Goal: Register for event/course

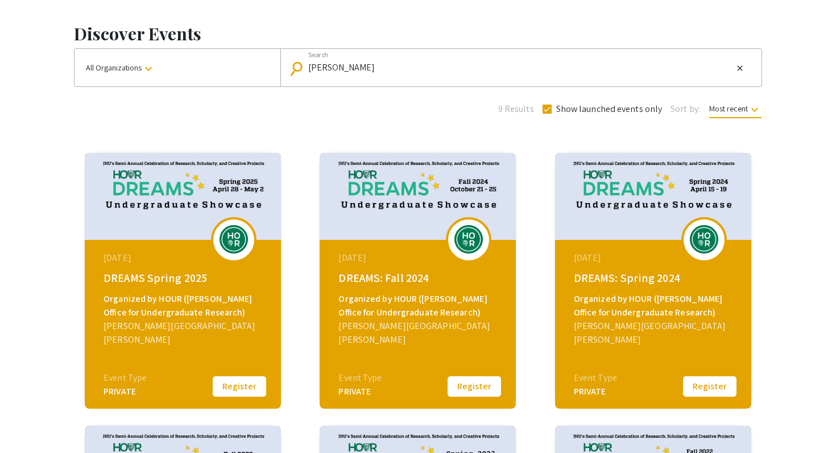
scroll to position [52, 0]
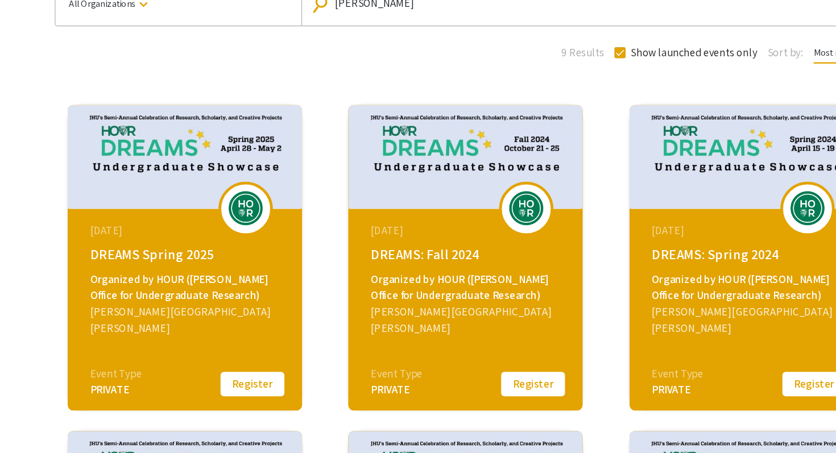
click at [175, 292] on div "Organized by HOUR ([PERSON_NAME] Office for Undergraduate Research)" at bounding box center [185, 296] width 162 height 27
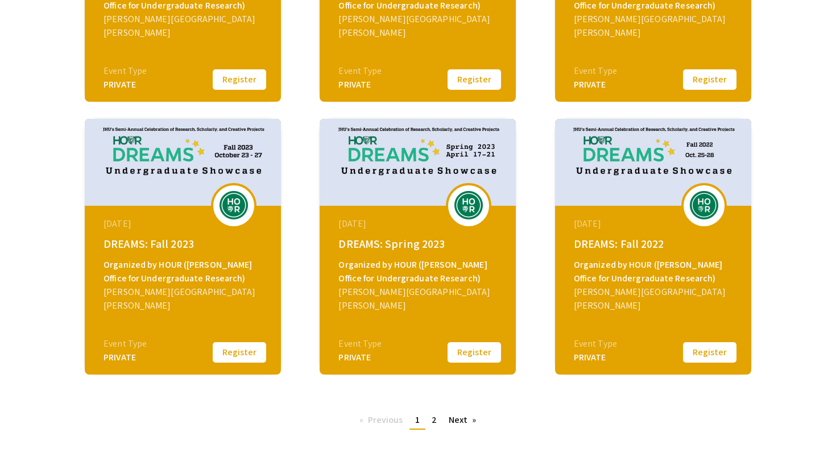
scroll to position [426, 0]
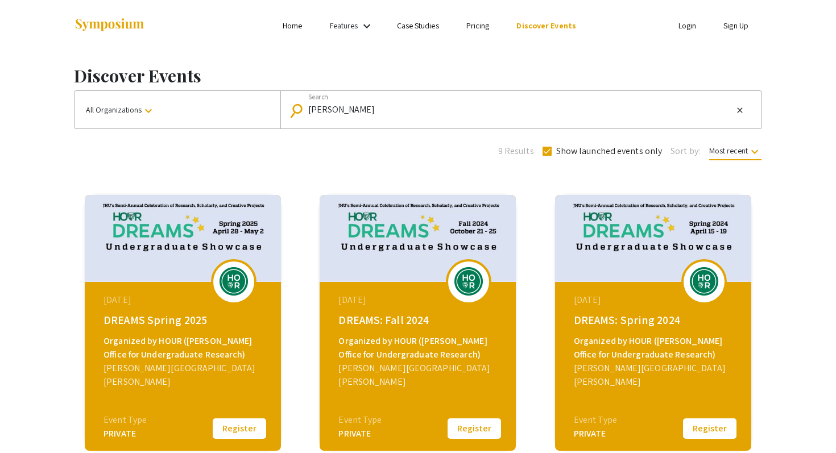
click at [429, 22] on link "Case Studies" at bounding box center [418, 25] width 42 height 10
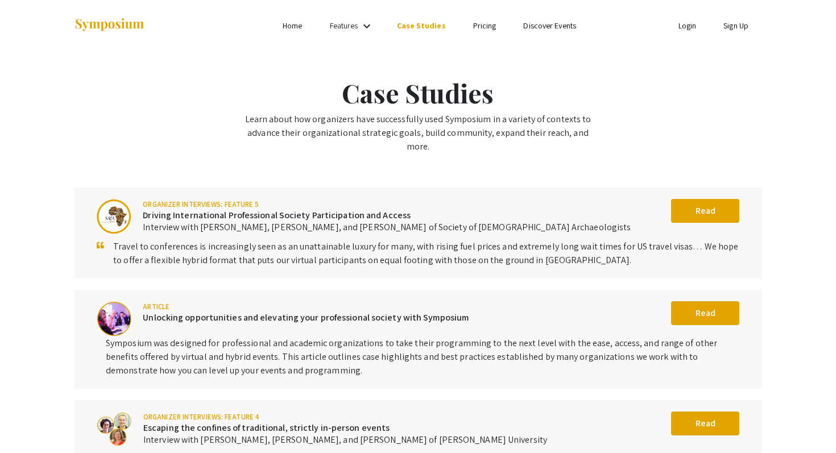
click at [351, 42] on ul "Skip navigation Home Features keyboard_arrow_down Case Studies Pricing Discover…" at bounding box center [417, 25] width 227 height 51
click at [353, 32] on div "Features keyboard_arrow_down" at bounding box center [353, 26] width 46 height 15
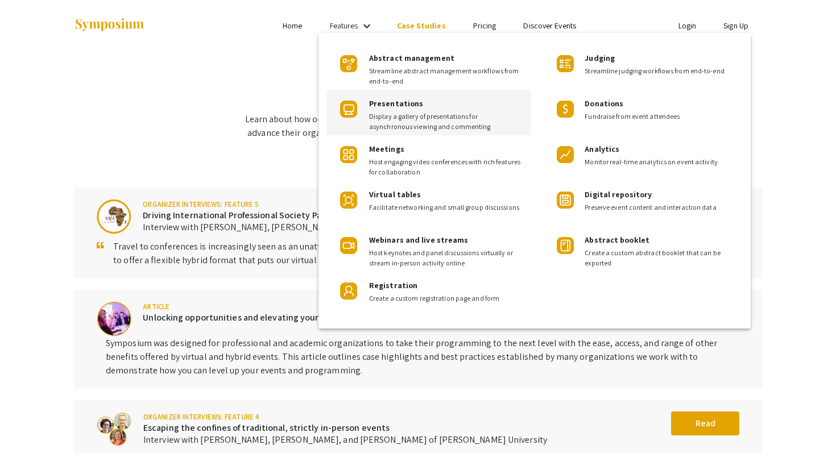
click at [407, 108] on span "Presentations" at bounding box center [396, 103] width 54 height 10
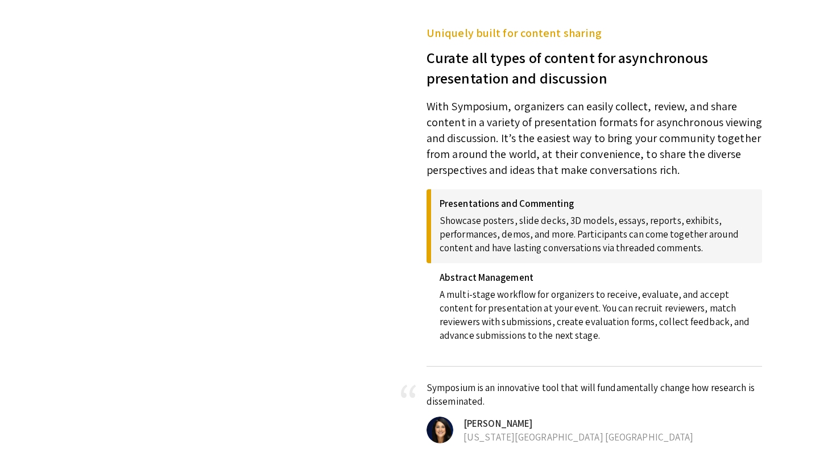
scroll to position [741, 0]
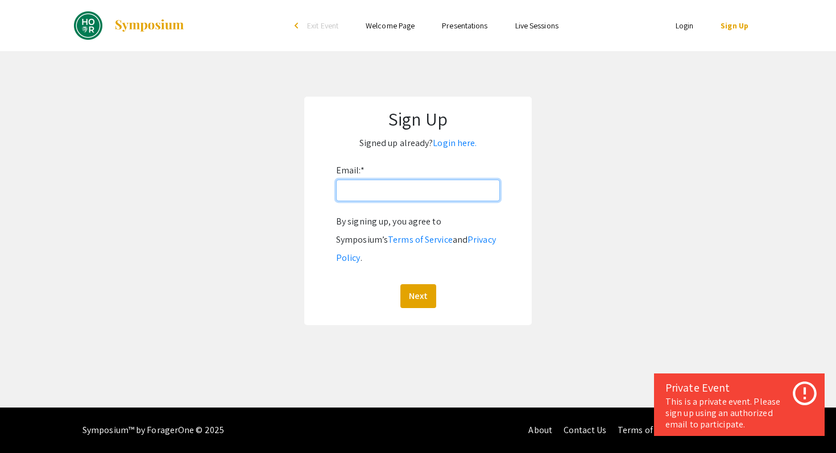
click at [426, 188] on input "Email: *" at bounding box center [418, 191] width 164 height 22
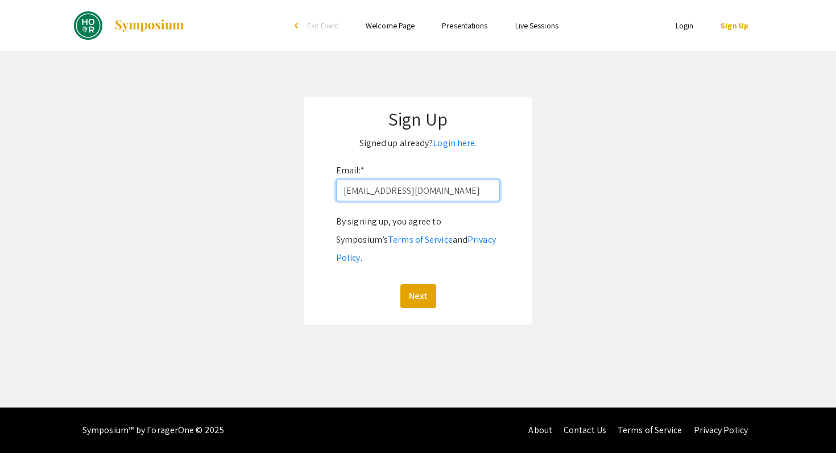
type input "pbatra8@jh.edu"
click button "Next" at bounding box center [419, 296] width 36 height 24
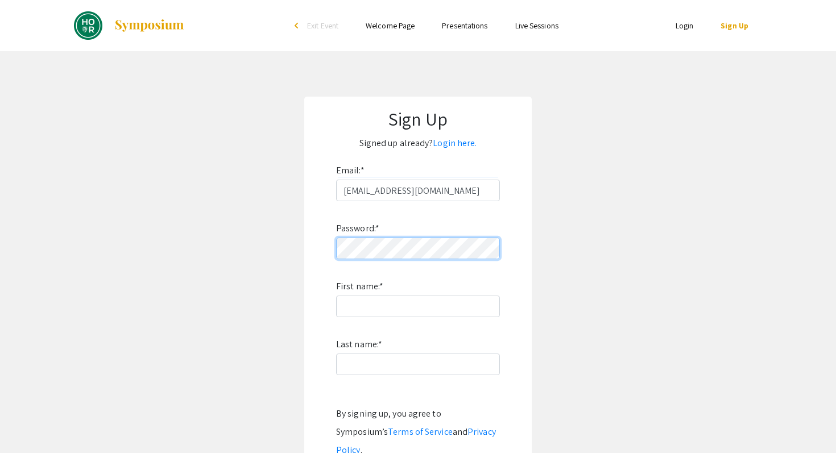
scroll to position [26, 0]
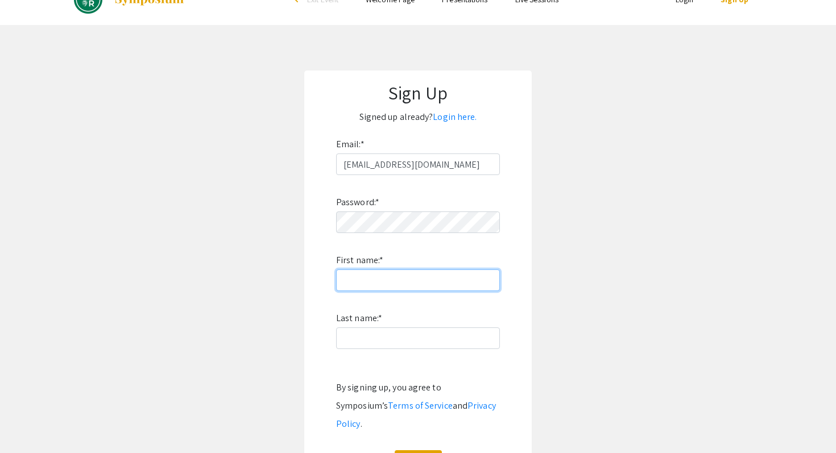
click at [399, 283] on input "First name: *" at bounding box center [418, 281] width 164 height 22
type input "Prisha"
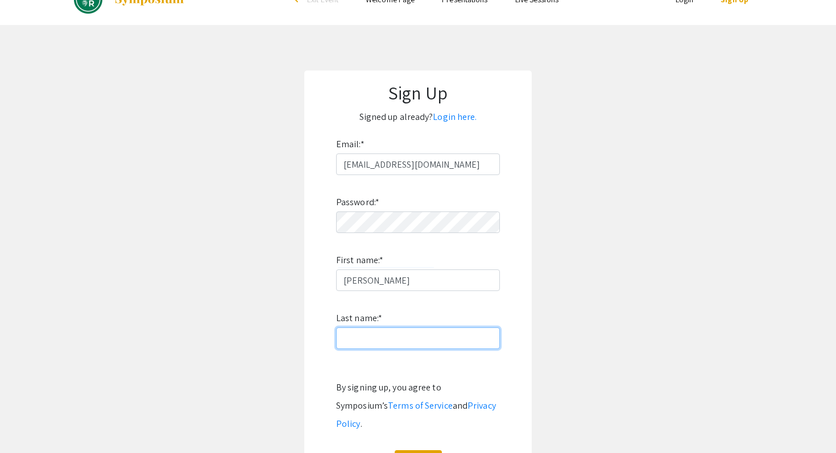
click at [385, 342] on input "Last name: *" at bounding box center [418, 339] width 164 height 22
type input "Batra"
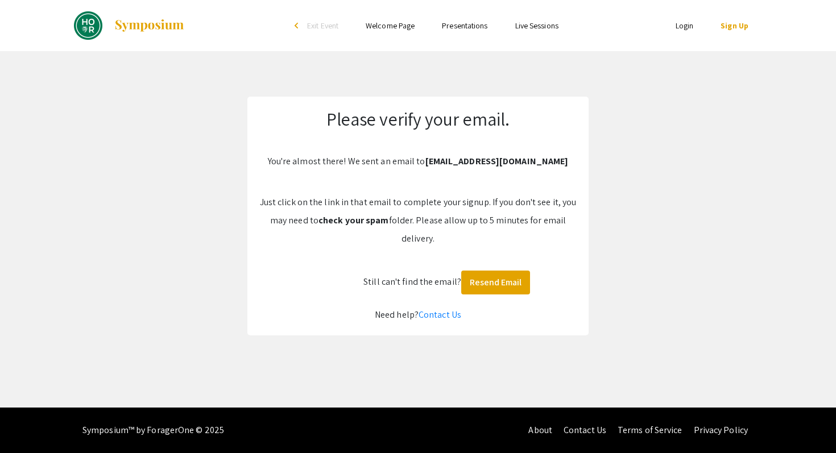
scroll to position [0, 0]
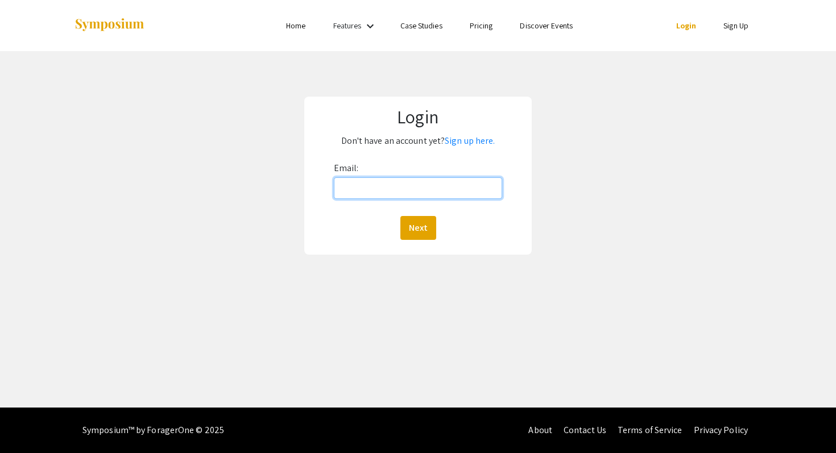
click at [445, 196] on input "Email:" at bounding box center [418, 188] width 169 height 22
type input "[EMAIL_ADDRESS][DOMAIN_NAME]"
click at [429, 222] on button "Next" at bounding box center [419, 228] width 36 height 24
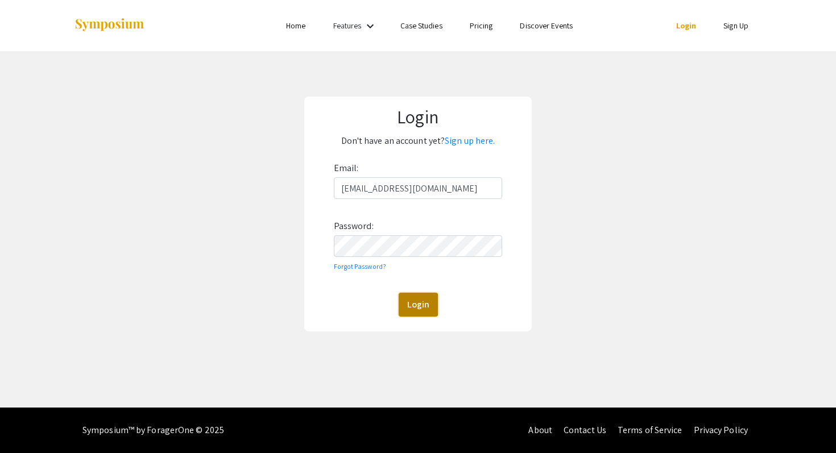
click at [420, 307] on button "Login" at bounding box center [418, 305] width 39 height 24
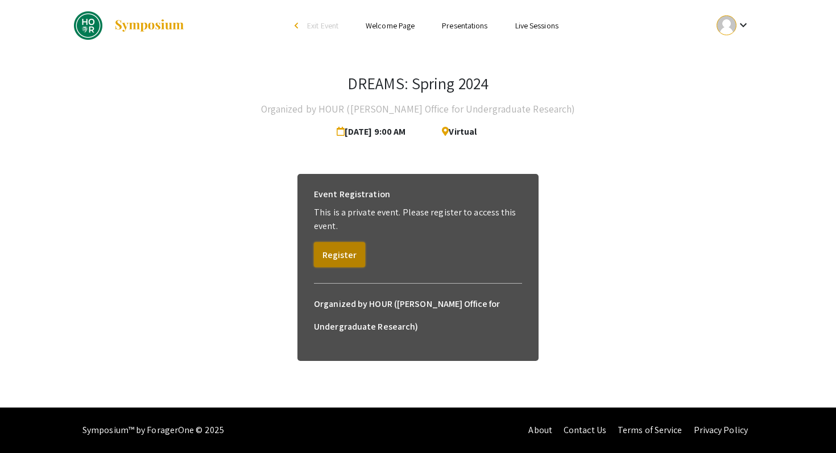
click at [344, 254] on button "Register" at bounding box center [339, 254] width 51 height 25
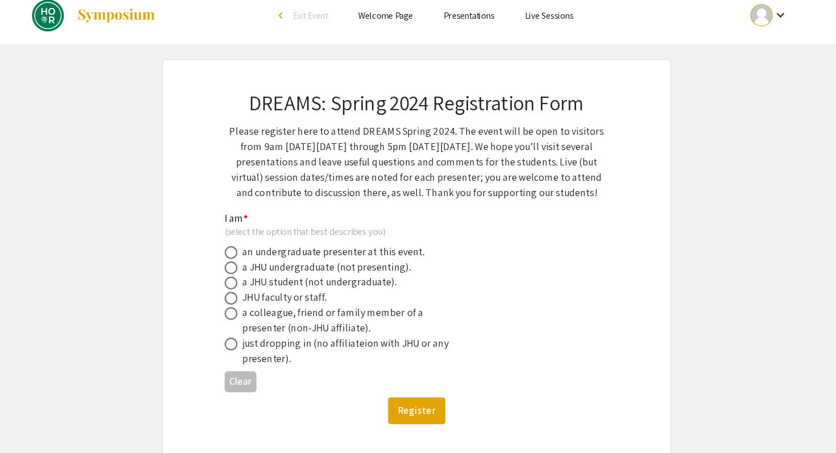
click at [472, 25] on link "Presentations" at bounding box center [465, 25] width 46 height 10
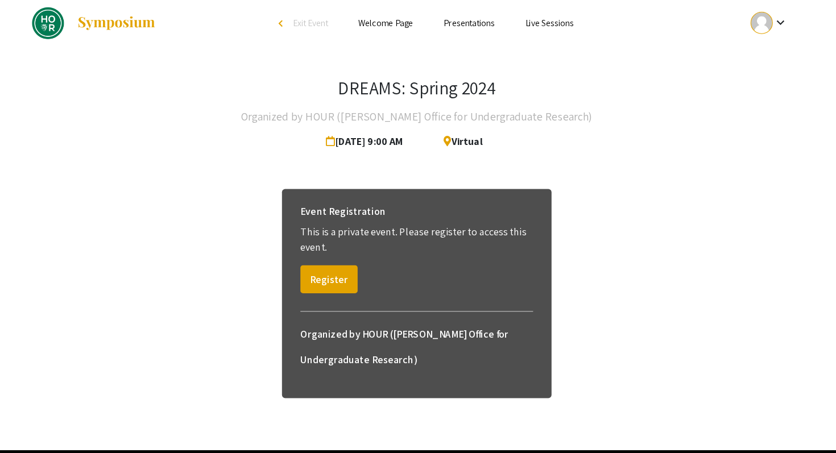
click at [537, 28] on link "Live Sessions" at bounding box center [536, 25] width 43 height 10
click at [527, 26] on link "Live Sessions" at bounding box center [536, 25] width 43 height 10
